Goal: Transaction & Acquisition: Purchase product/service

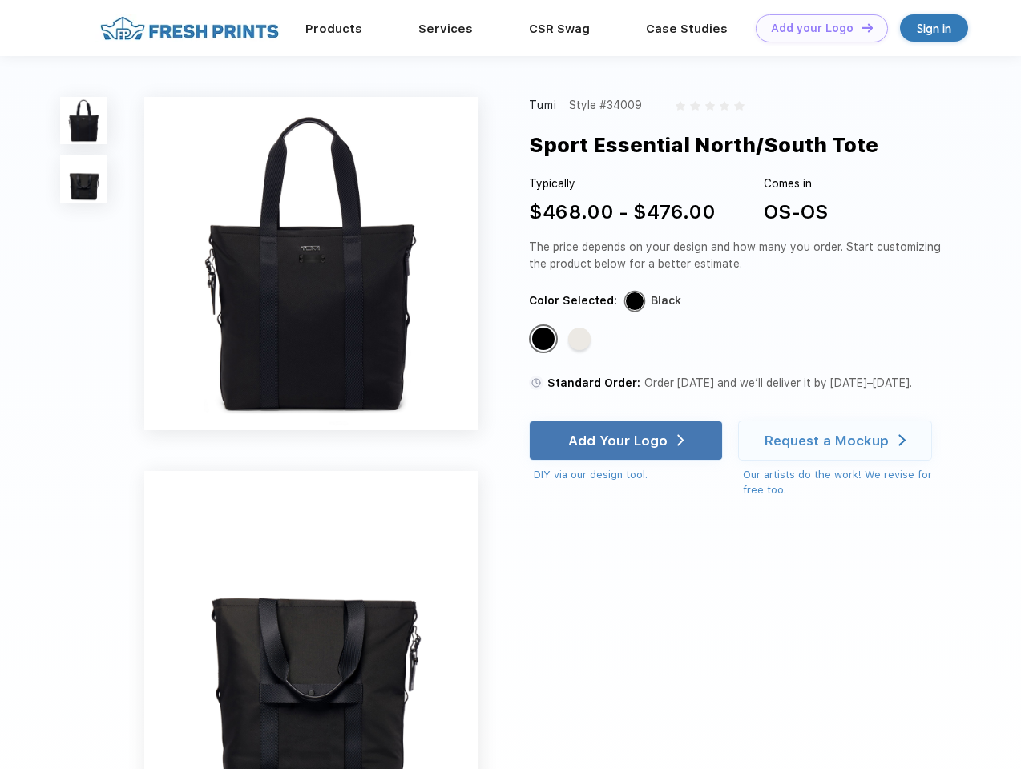
click at [816, 28] on link "Add your Logo Design Tool" at bounding box center [821, 28] width 132 height 28
click at [0, 0] on div "Design Tool" at bounding box center [0, 0] width 0 height 0
click at [860, 27] on link "Add your Logo Design Tool" at bounding box center [821, 28] width 132 height 28
click at [84, 120] on img at bounding box center [83, 120] width 47 height 47
click at [84, 179] on img at bounding box center [83, 178] width 47 height 47
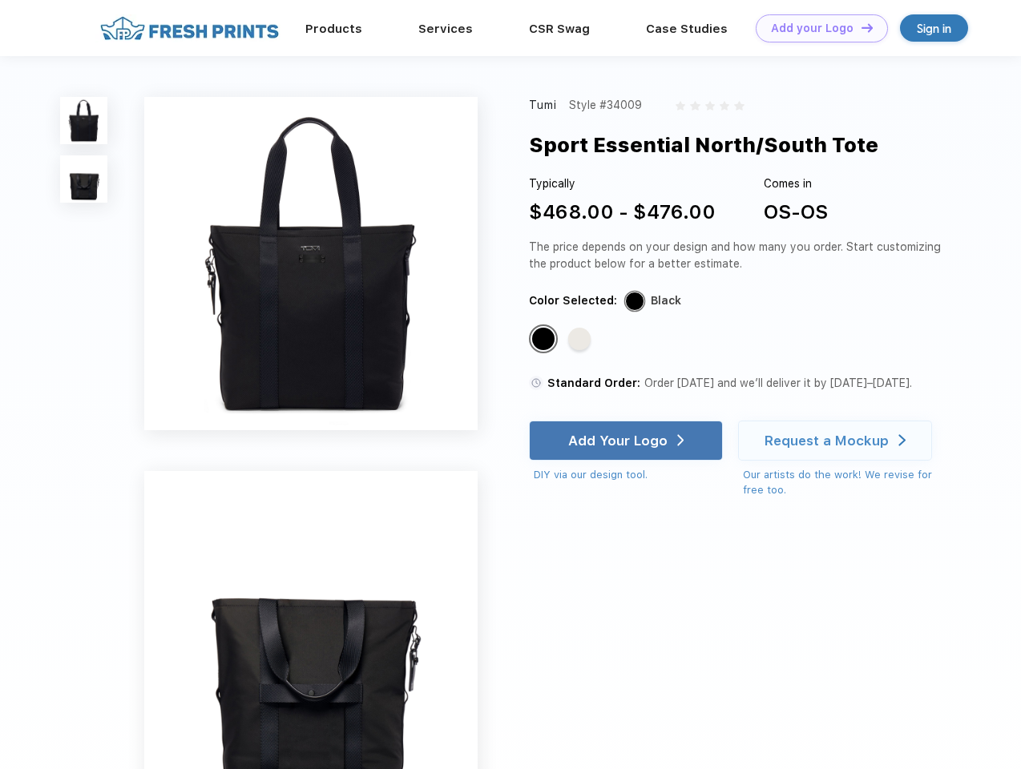
click at [545, 340] on div "Standard Color" at bounding box center [543, 339] width 22 height 22
click at [581, 340] on div "Standard Color" at bounding box center [579, 339] width 22 height 22
click at [627, 441] on div "Add Your Logo" at bounding box center [617, 441] width 99 height 16
click at [837, 441] on div "Request a Mockup" at bounding box center [826, 441] width 124 height 16
